Goal: Navigation & Orientation: Find specific page/section

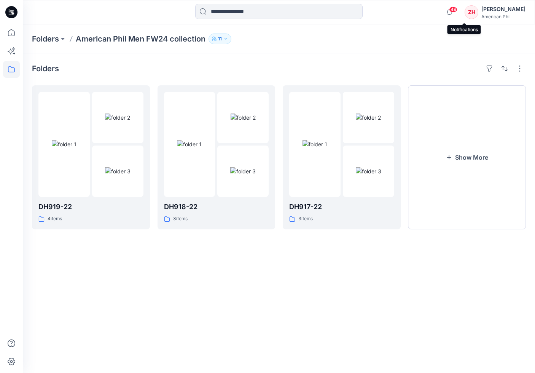
click at [457, 11] on span "49" at bounding box center [453, 9] width 8 height 6
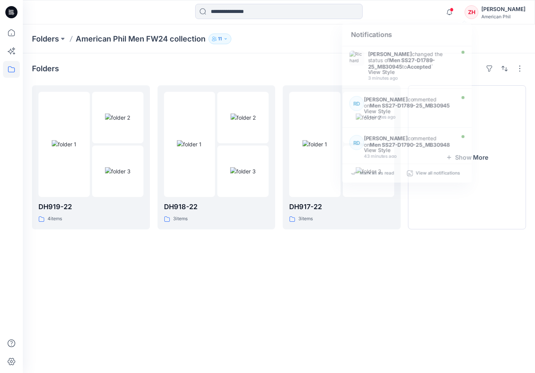
click at [439, 9] on div "Notifications [PERSON_NAME] changed the status of Men SS27-D1789-25_MB30945 to …" at bounding box center [279, 12] width 512 height 17
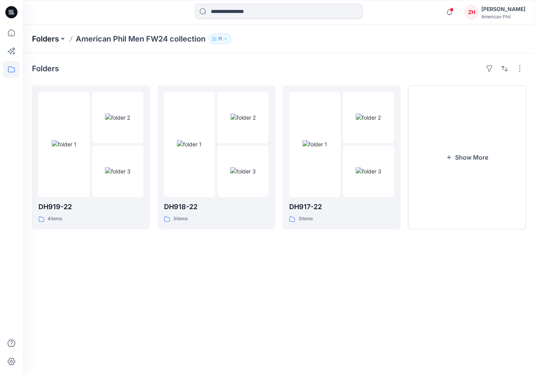
click at [50, 38] on p "Folders" at bounding box center [45, 38] width 27 height 11
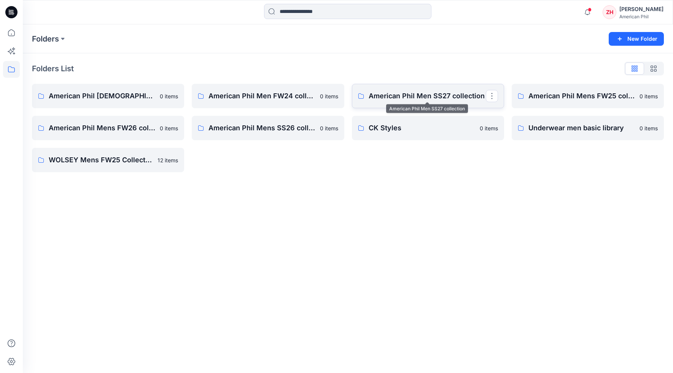
click at [452, 99] on p "American Phil Men SS27 collection" at bounding box center [427, 96] width 117 height 11
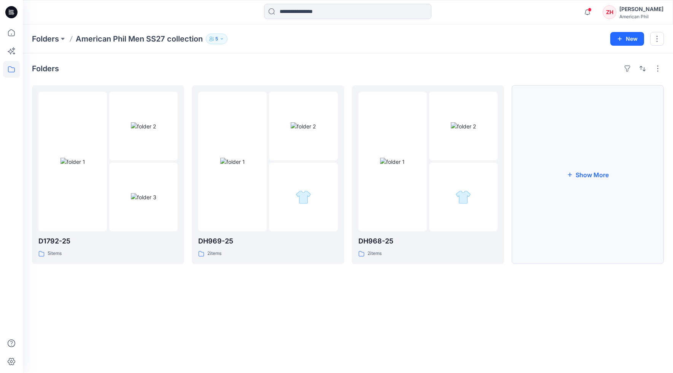
click at [535, 175] on button "Show More" at bounding box center [588, 174] width 152 height 178
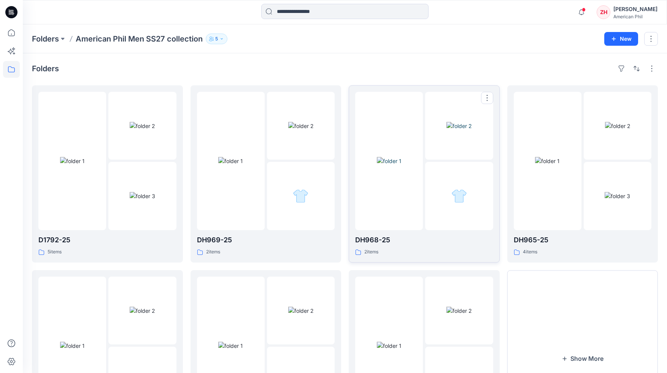
scroll to position [95, 0]
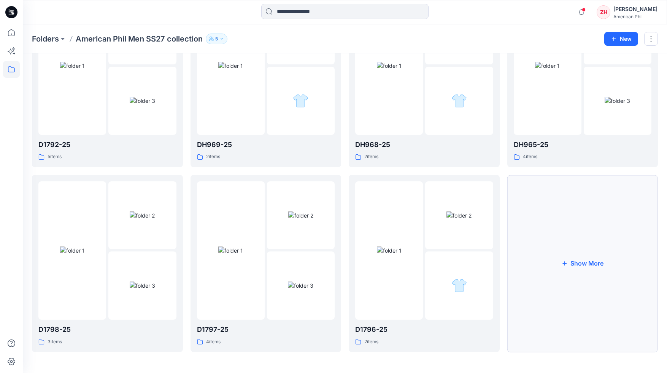
click at [535, 259] on button "Show More" at bounding box center [583, 263] width 151 height 177
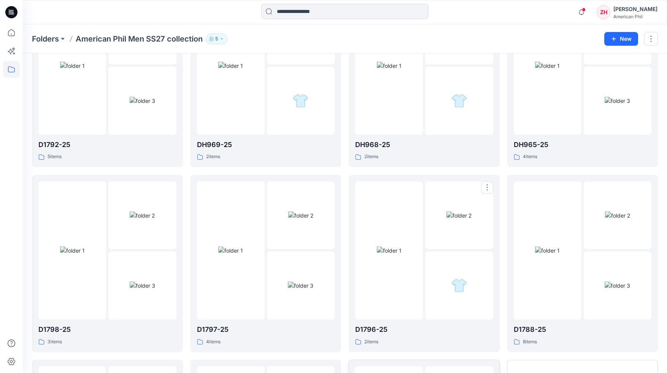
scroll to position [279, 0]
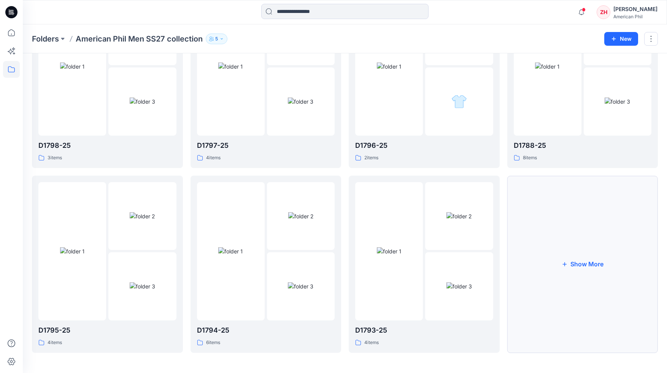
click at [535, 269] on button "Show More" at bounding box center [583, 263] width 151 height 177
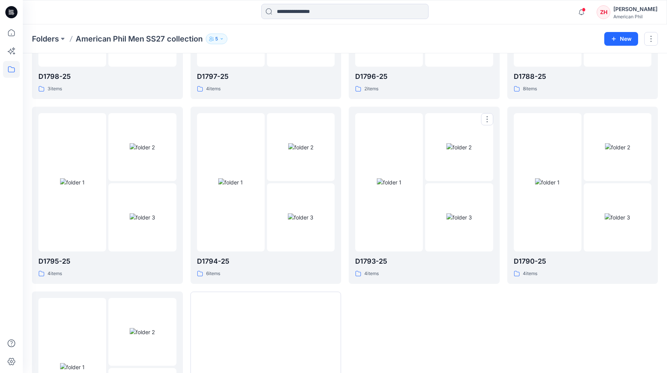
scroll to position [463, 0]
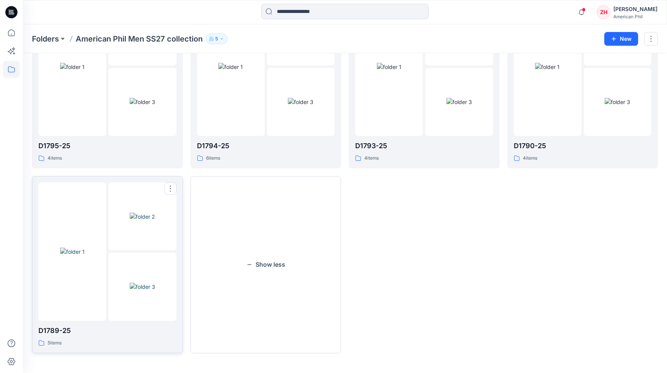
click at [80, 247] on img at bounding box center [72, 251] width 25 height 8
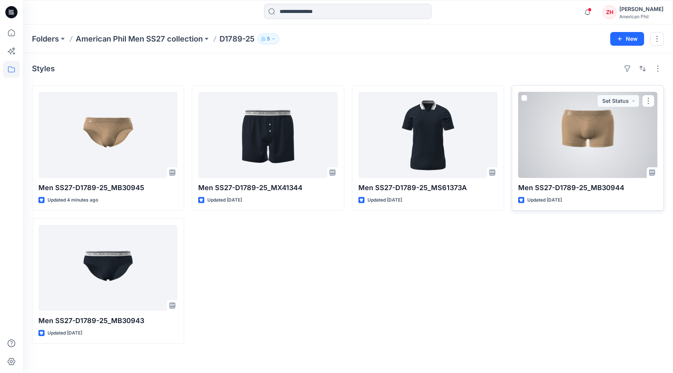
click at [535, 132] on div at bounding box center [587, 135] width 139 height 86
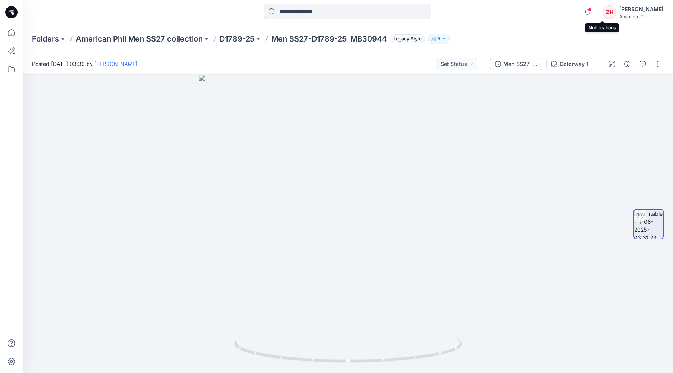
click at [535, 11] on span at bounding box center [590, 10] width 4 height 4
click at [535, 13] on div "Notifications [PERSON_NAME] changed the status of Men SS27-D1789-25_MB30945 to …" at bounding box center [348, 12] width 650 height 17
click at [535, 9] on icon "button" at bounding box center [587, 12] width 14 height 15
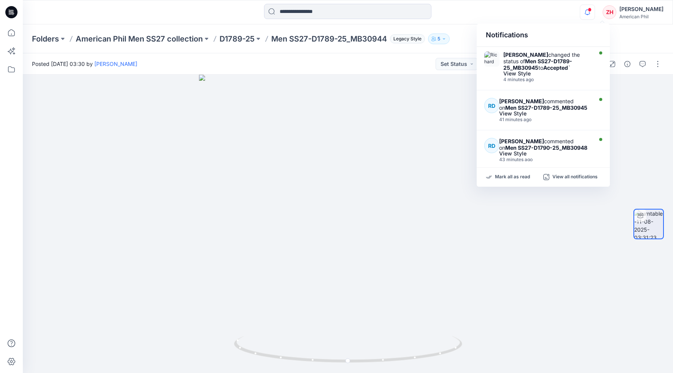
click at [535, 15] on div "Notifications [PERSON_NAME] changed the status of Men SS27-D1789-25_MB30945 to …" at bounding box center [348, 12] width 650 height 17
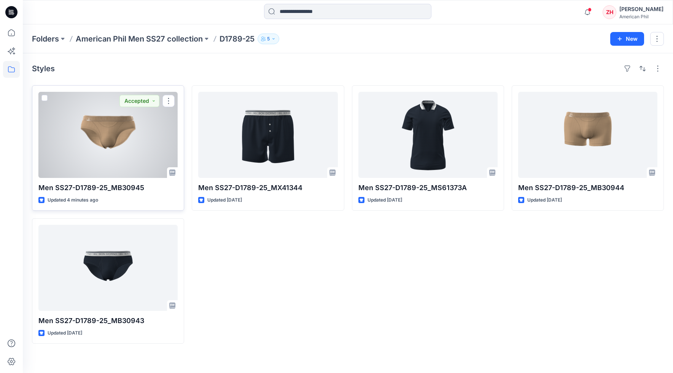
click at [145, 135] on div at bounding box center [107, 135] width 139 height 86
click at [123, 140] on div at bounding box center [107, 135] width 139 height 86
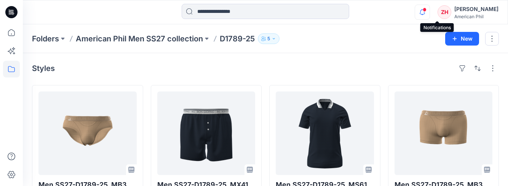
click at [426, 8] on span at bounding box center [424, 10] width 4 height 4
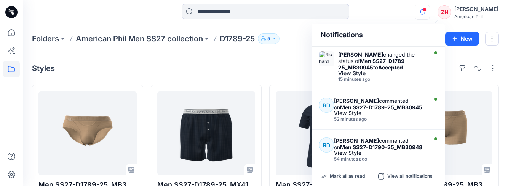
click at [410, 8] on div "Notifications [PERSON_NAME] changed the status of Men SS27-D1789-25_MB30945 to …" at bounding box center [265, 12] width 484 height 17
